Goal: Information Seeking & Learning: Learn about a topic

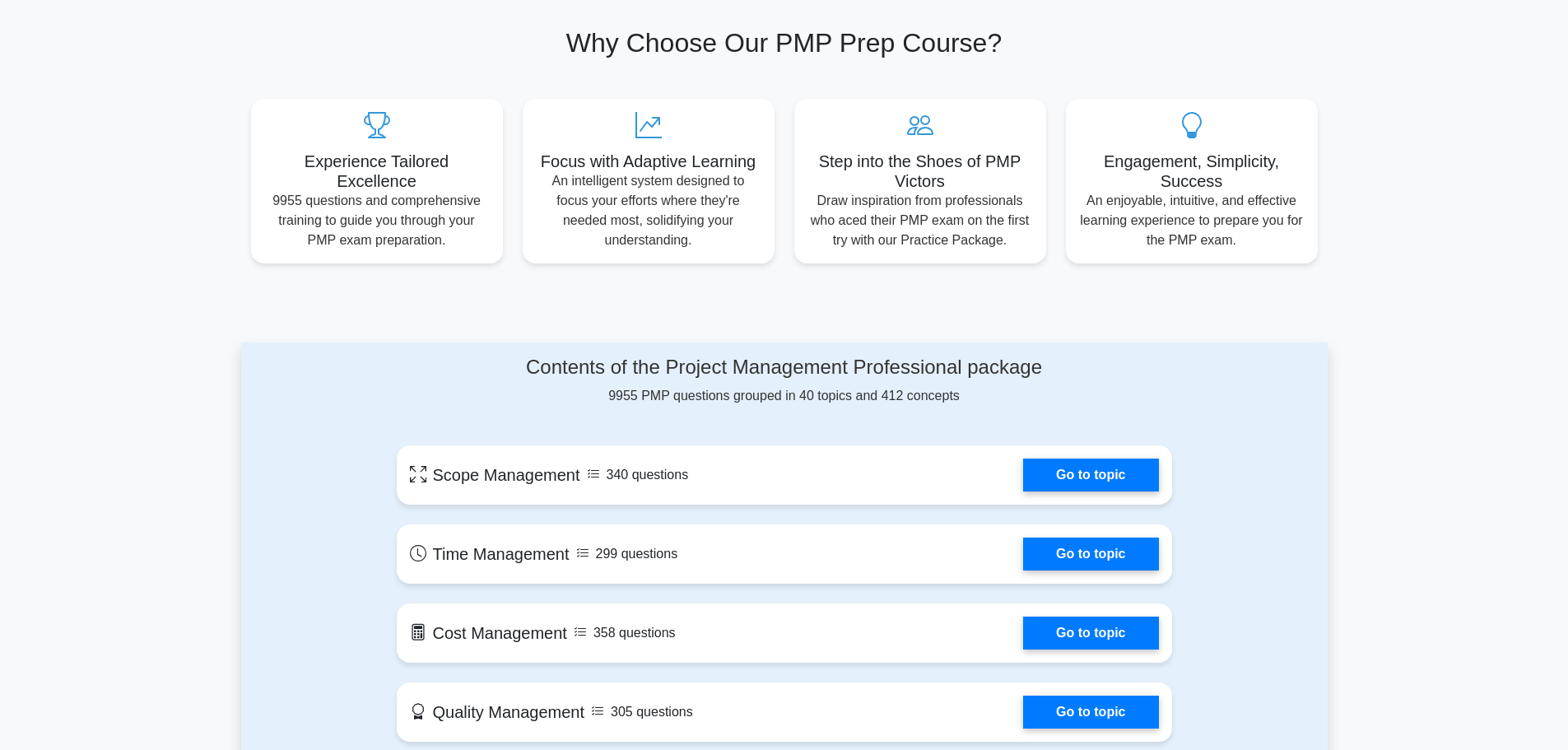
scroll to position [411, 0]
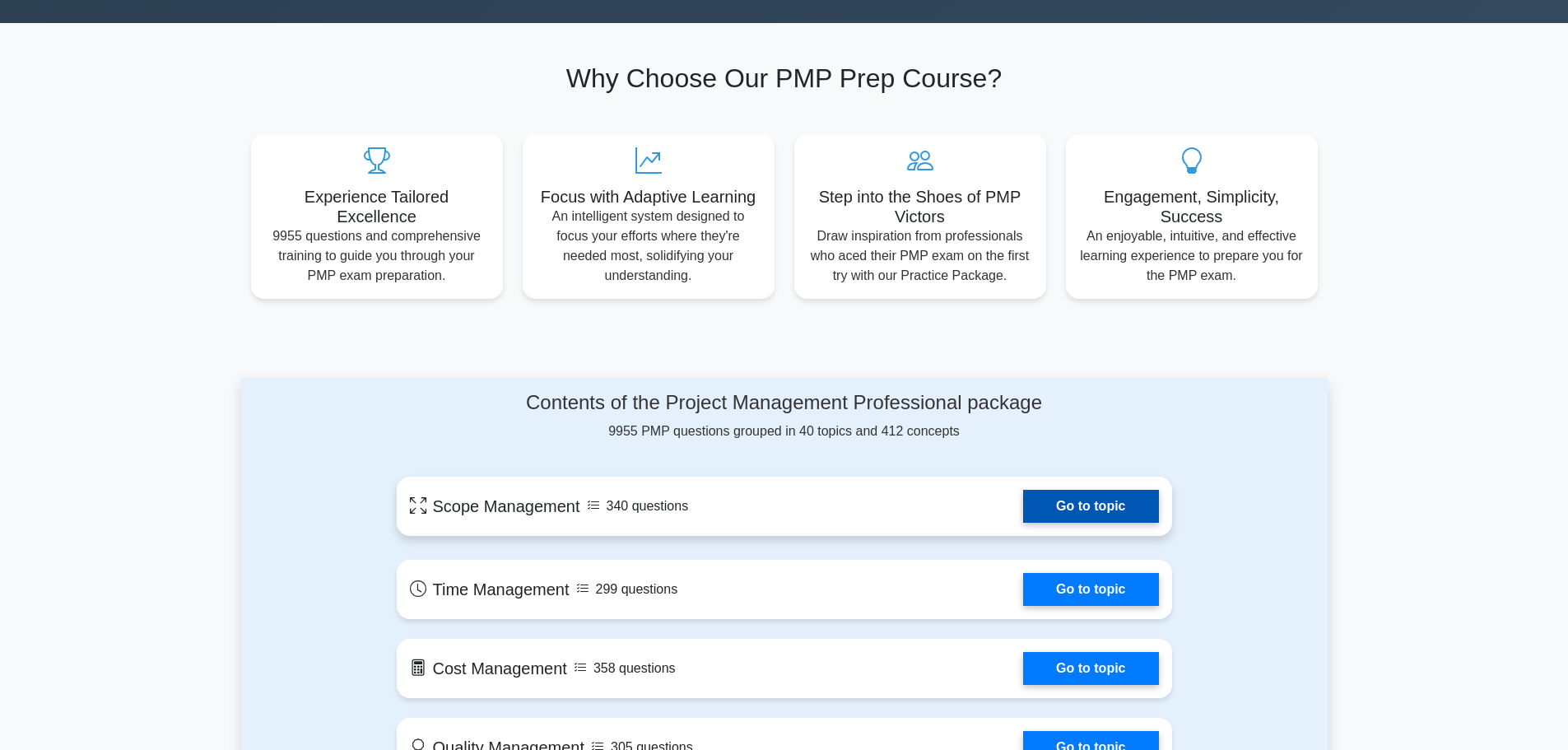
click at [1080, 502] on link "Go to topic" at bounding box center [1090, 506] width 135 height 33
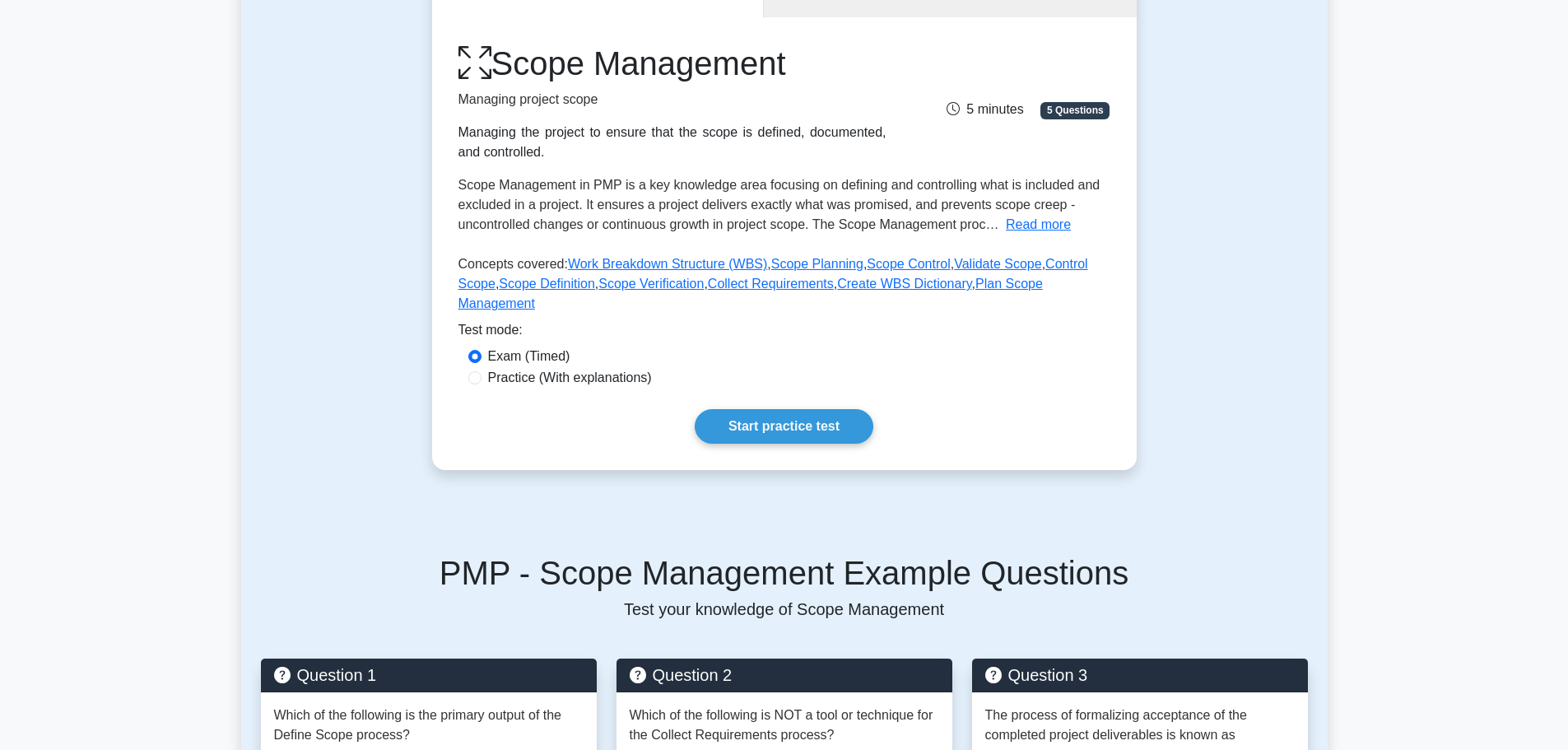
scroll to position [165, 0]
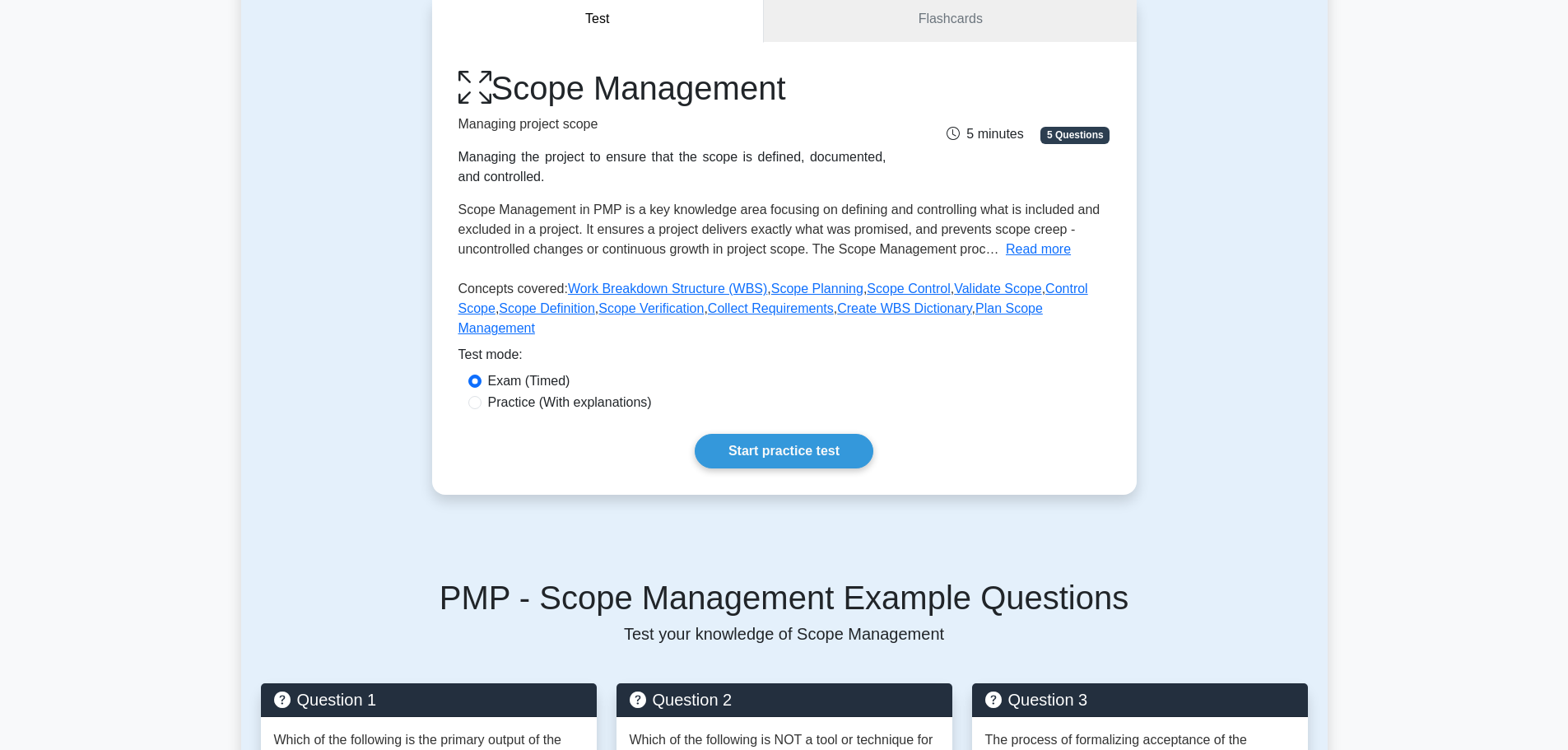
click at [517, 392] on label "Practice (With explanations)" at bounding box center [570, 402] width 164 height 20
click at [482, 396] on input "Practice (With explanations)" at bounding box center [474, 402] width 13 height 13
radio input "true"
click at [768, 434] on link "Start practice test" at bounding box center [784, 451] width 178 height 34
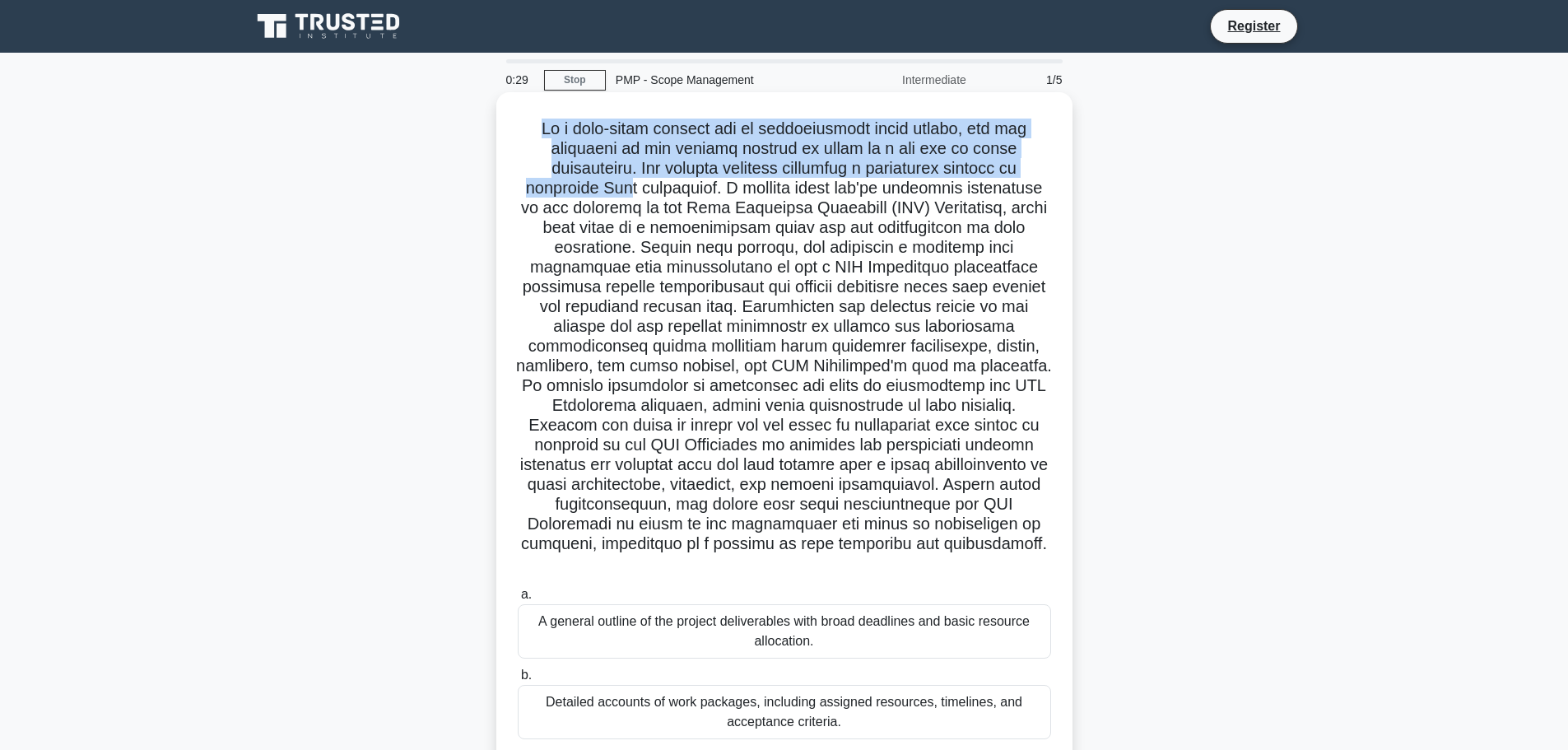
drag, startPoint x: 537, startPoint y: 125, endPoint x: 630, endPoint y: 181, distance: 108.6
click at [630, 181] on h5 ".spinner_0XTQ{transform-origin:center;animation:spinner_y6GP .75s linear infini…" at bounding box center [784, 346] width 537 height 456
click at [642, 175] on h5 ".spinner_0XTQ{transform-origin:center;animation:spinner_y6GP .75s linear infini…" at bounding box center [784, 346] width 537 height 456
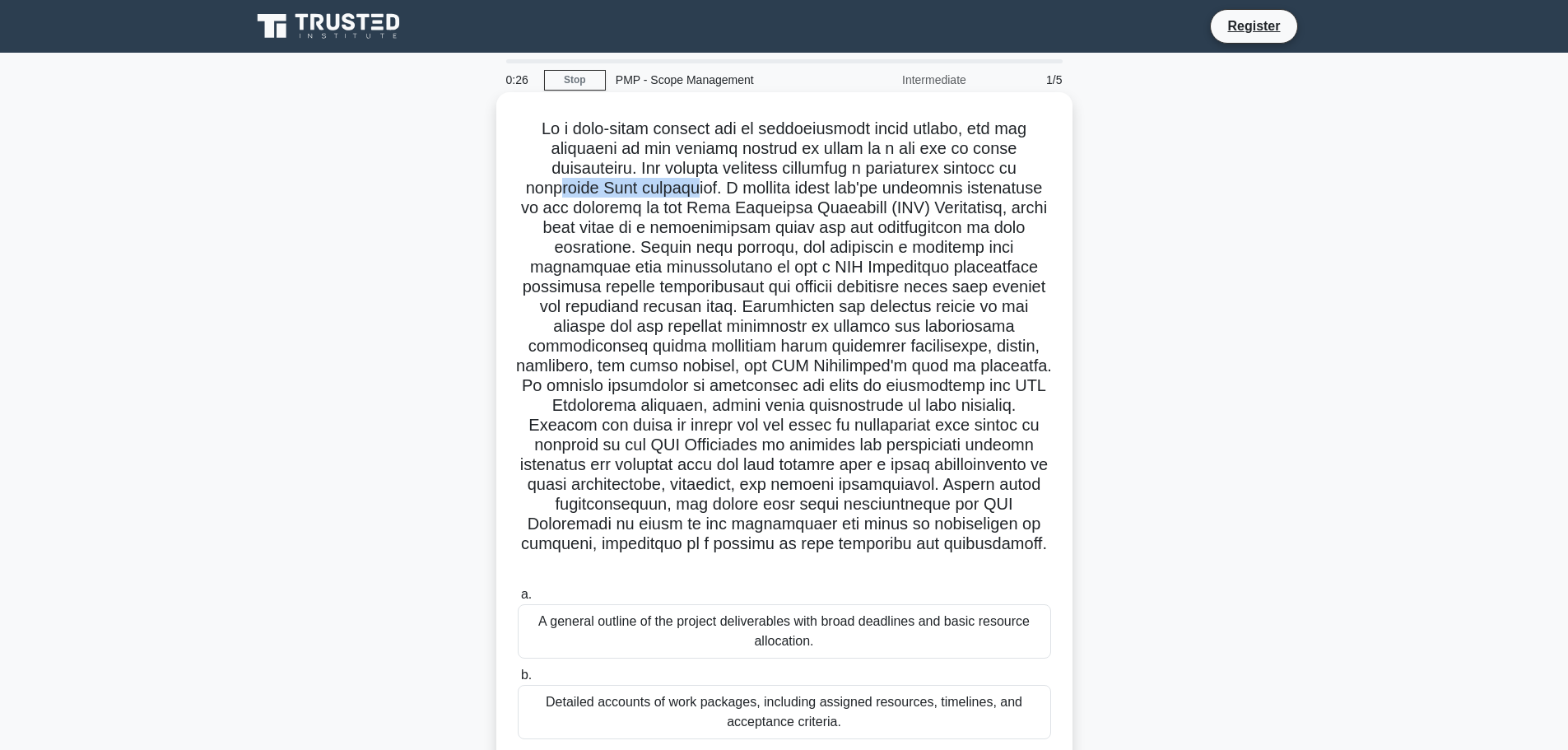
drag, startPoint x: 549, startPoint y: 190, endPoint x: 700, endPoint y: 190, distance: 151.0
click at [699, 190] on h5 ".spinner_0XTQ{transform-origin:center;animation:spinner_y6GP .75s linear infini…" at bounding box center [784, 346] width 537 height 456
drag, startPoint x: 731, startPoint y: 187, endPoint x: 803, endPoint y: 197, distance: 72.7
click at [803, 197] on h5 ".spinner_0XTQ{transform-origin:center;animation:spinner_y6GP .75s linear infini…" at bounding box center [784, 346] width 537 height 456
